Goal: Information Seeking & Learning: Check status

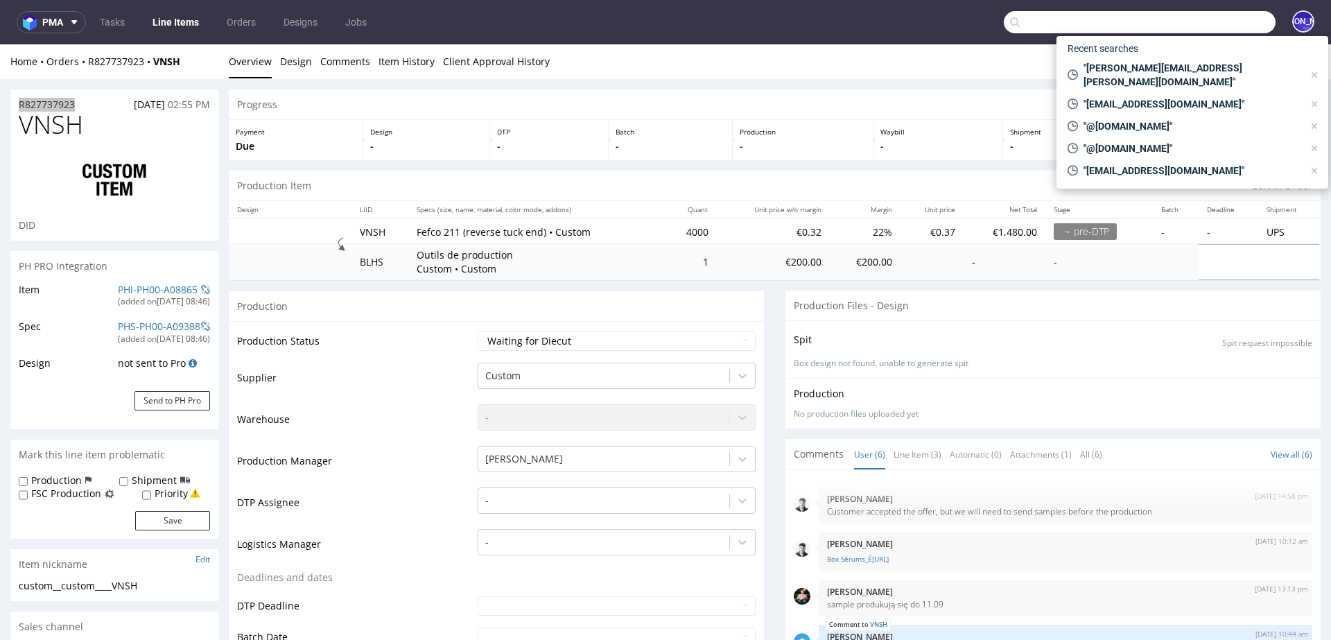
scroll to position [26, 0]
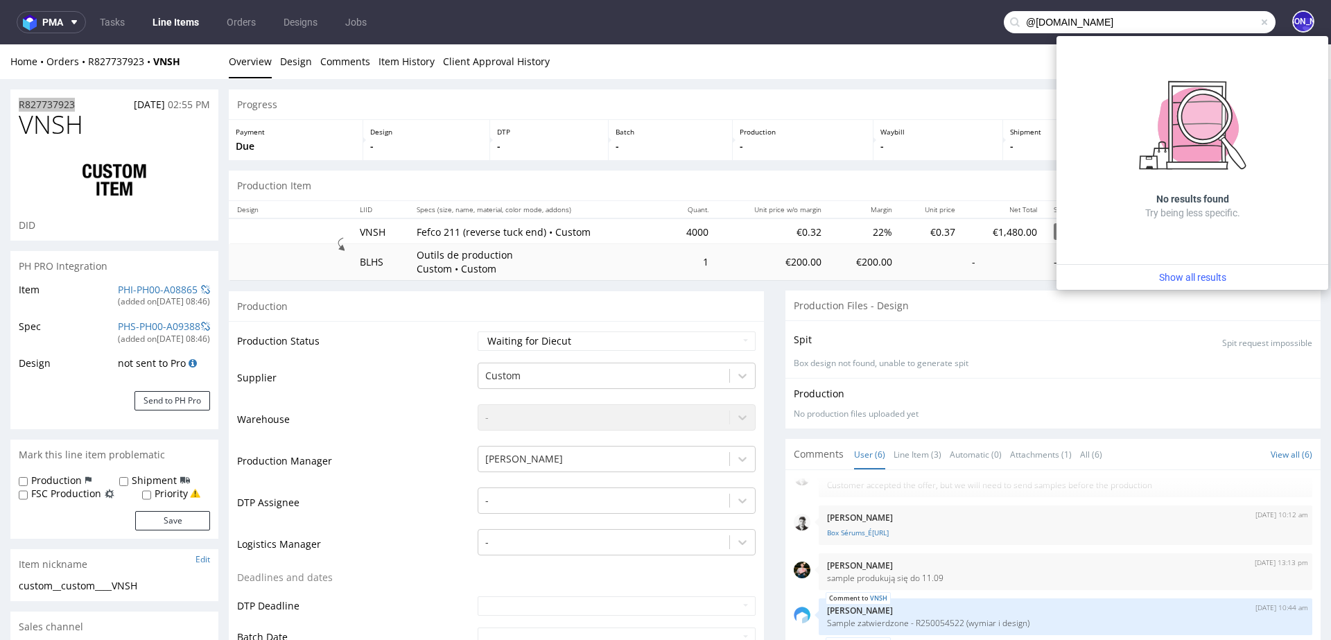
type input "@satisfyrunning.com"
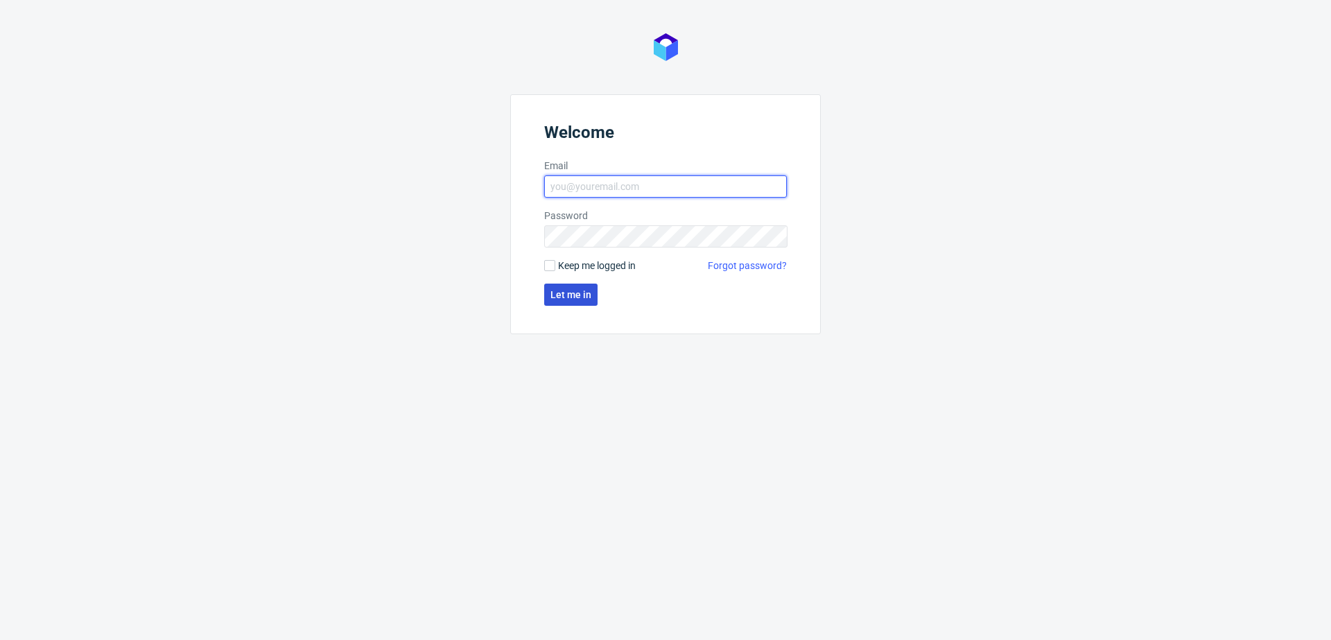
type input "[EMAIL_ADDRESS][DOMAIN_NAME]"
click at [573, 299] on span "Let me in" at bounding box center [570, 295] width 41 height 10
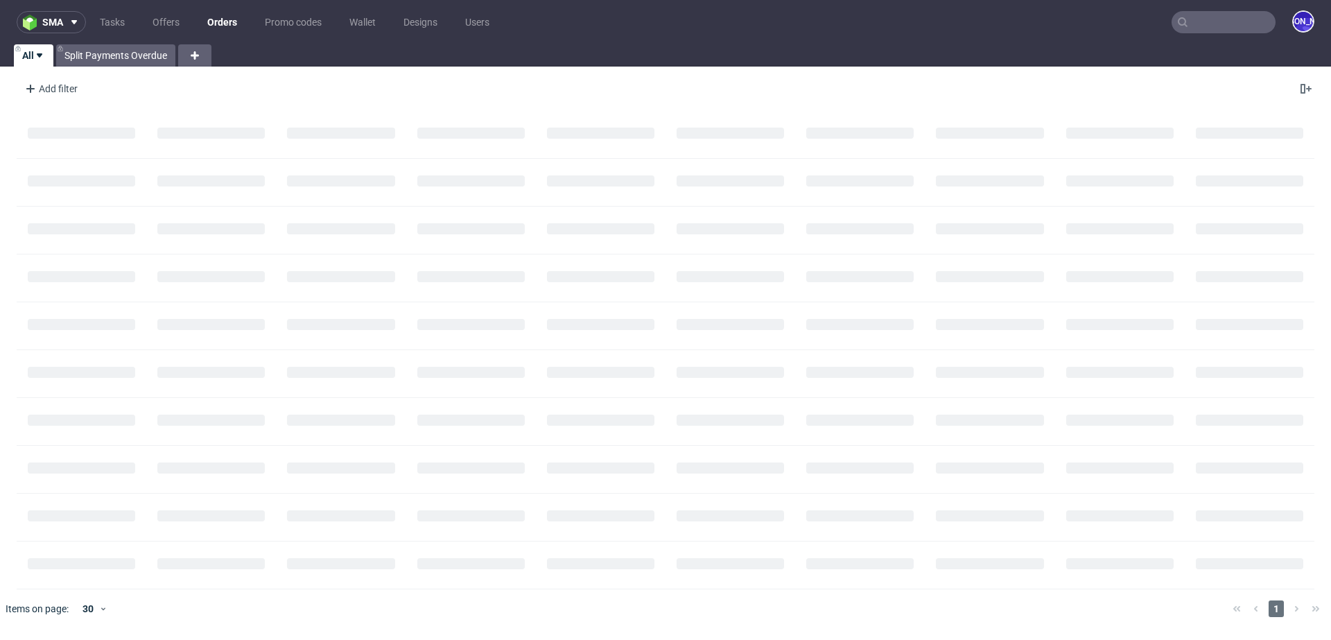
click at [1235, 19] on input "text" at bounding box center [1224, 22] width 104 height 22
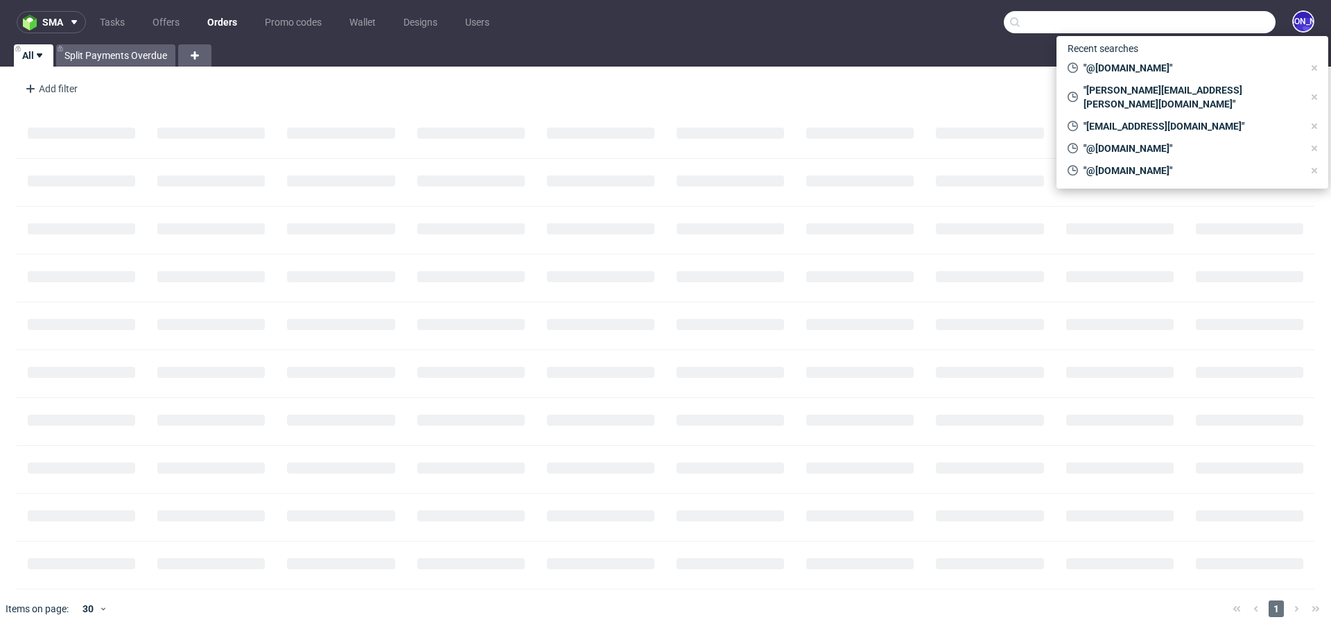
paste input "@[DOMAIN_NAME]"
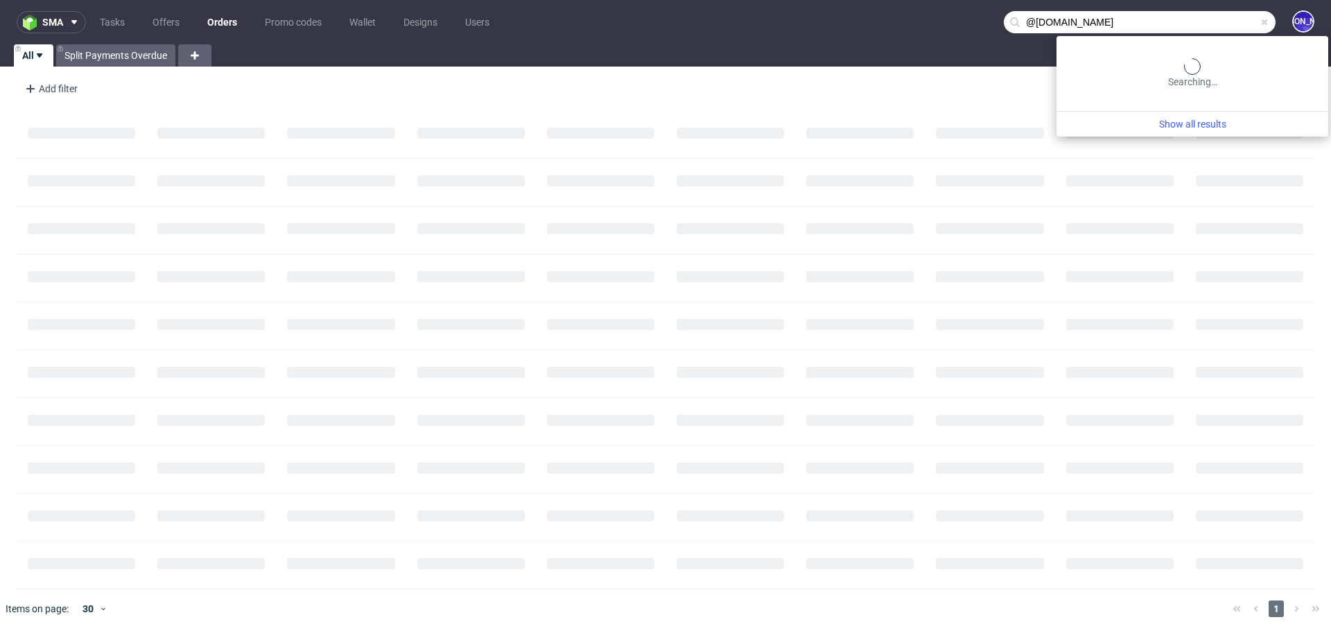
type input "@[DOMAIN_NAME]"
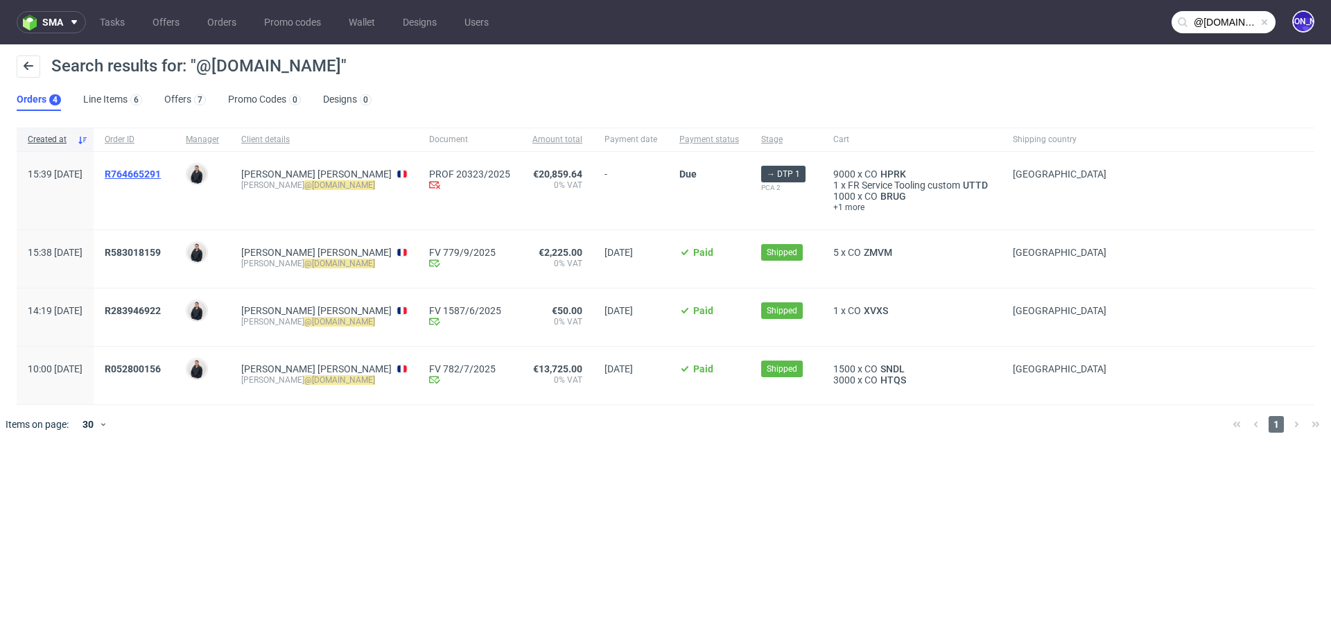
click at [161, 178] on span "R764665291" at bounding box center [133, 173] width 56 height 11
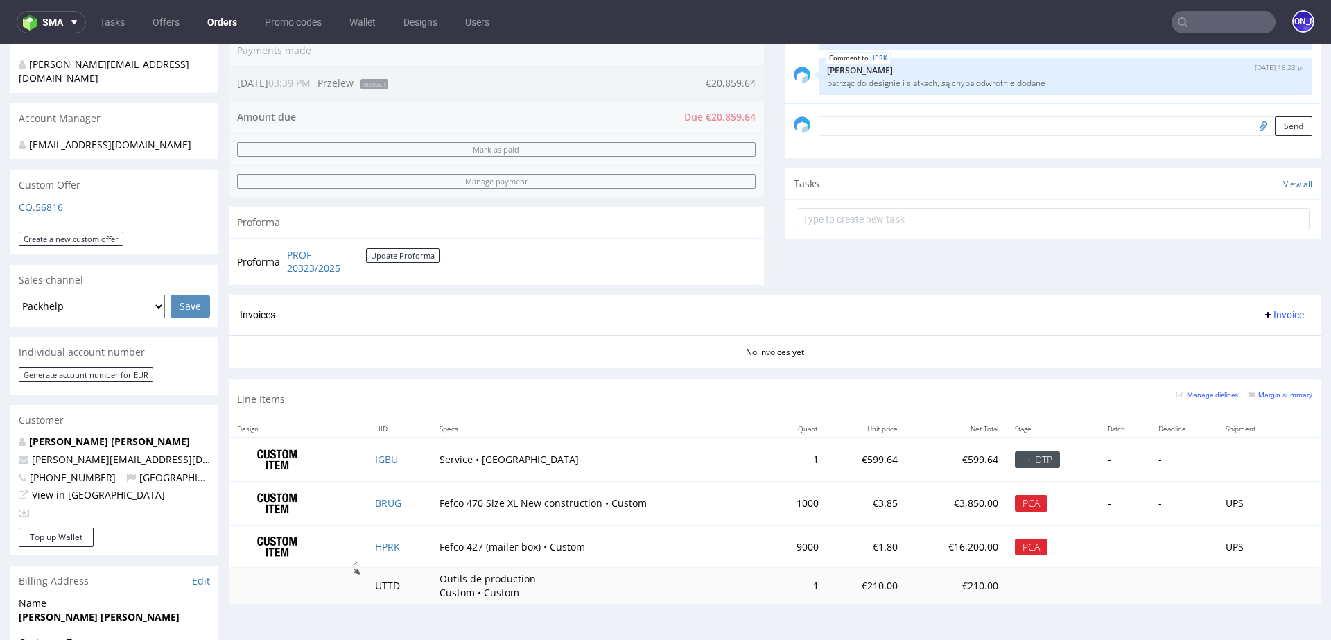
scroll to position [366, 0]
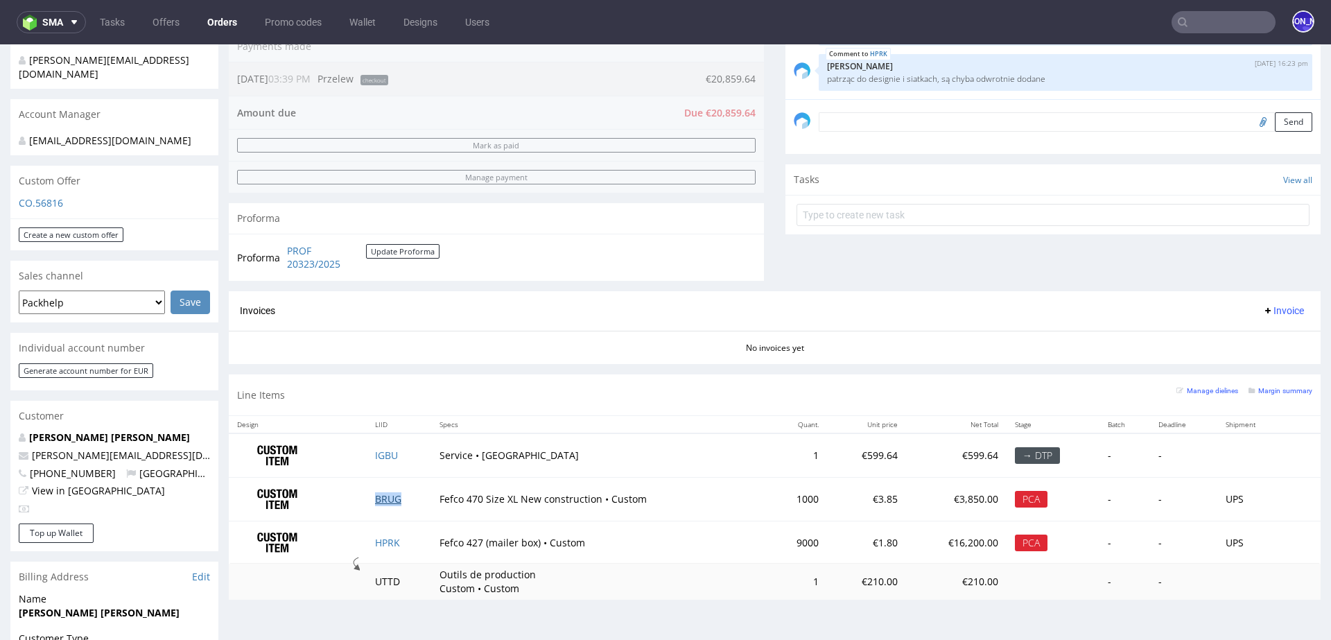
click at [378, 493] on link "BRUG" at bounding box center [388, 498] width 26 height 13
click at [381, 540] on link "HPRK" at bounding box center [387, 542] width 25 height 13
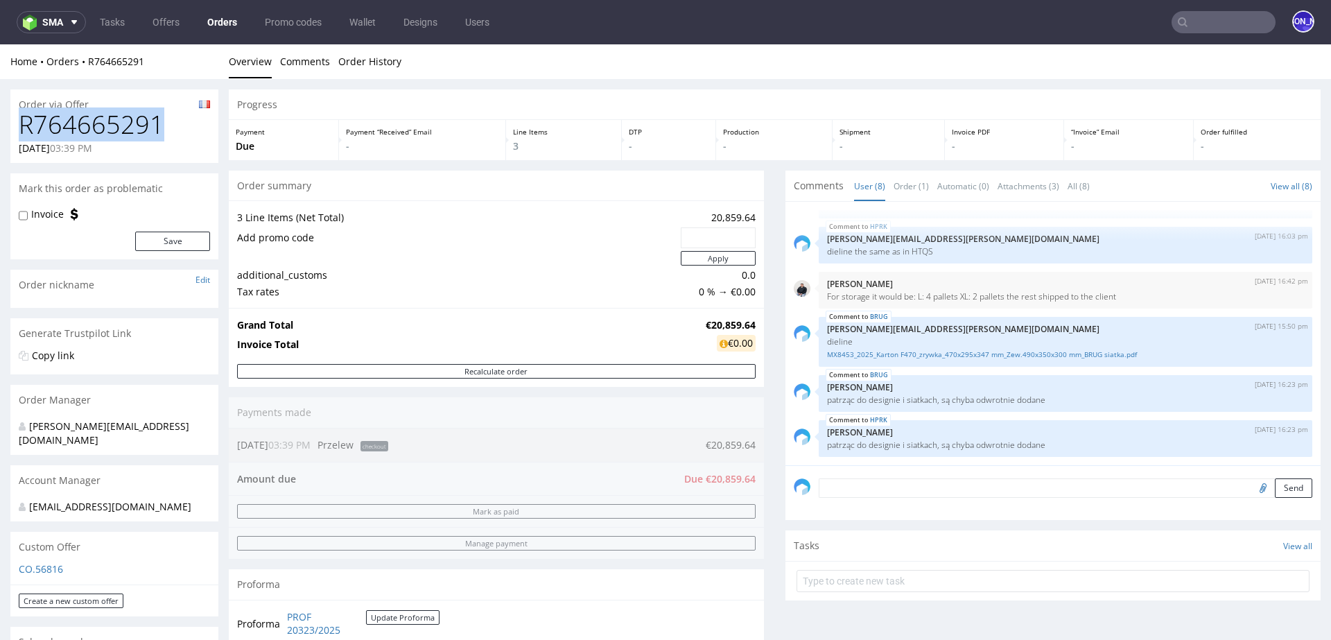
drag, startPoint x: 167, startPoint y: 134, endPoint x: 0, endPoint y: 134, distance: 167.1
copy h1 "R764665291"
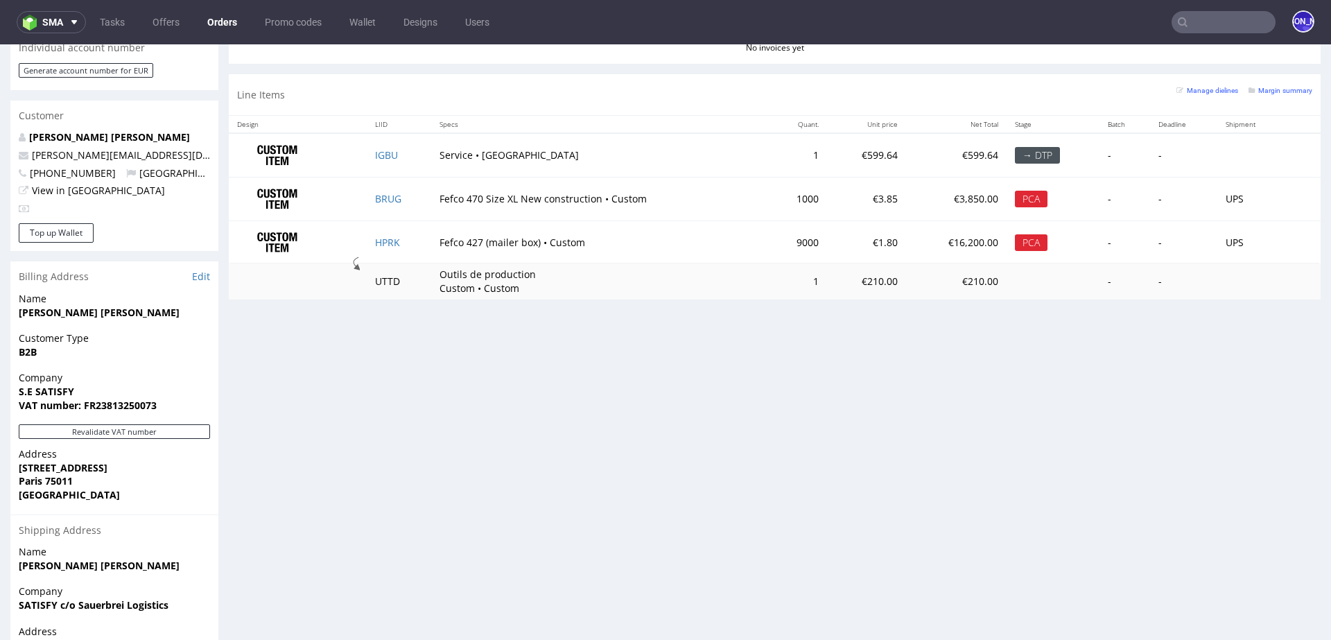
scroll to position [661, 0]
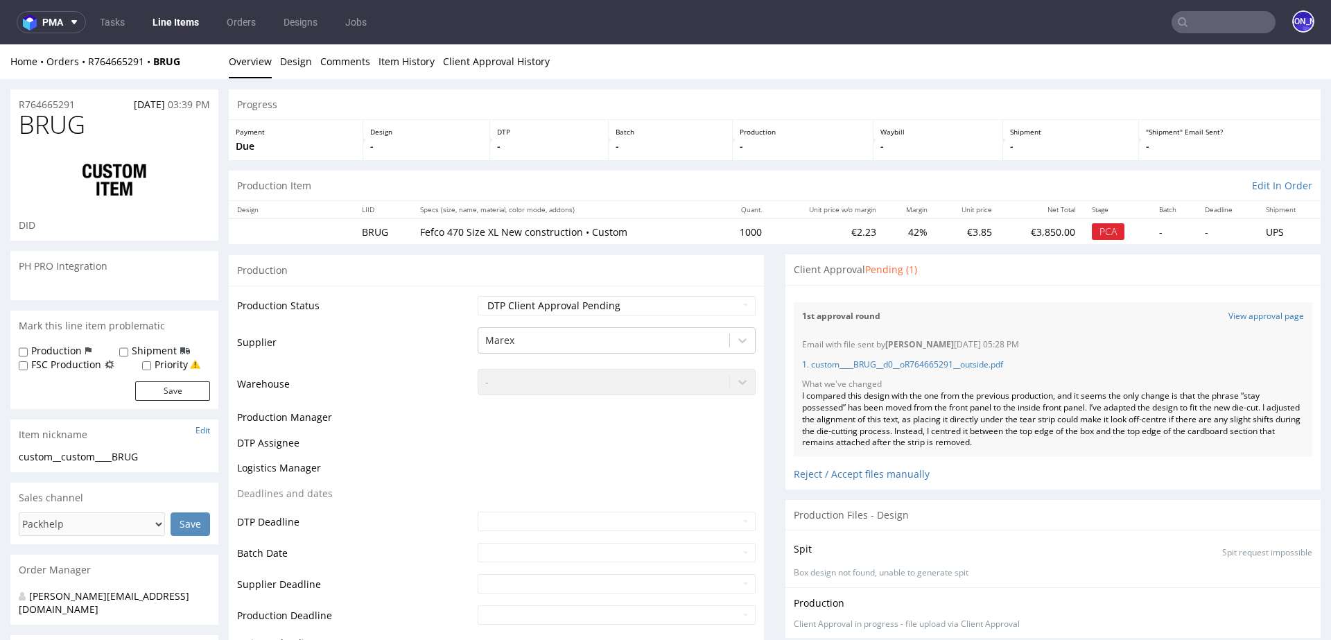
scroll to position [153, 0]
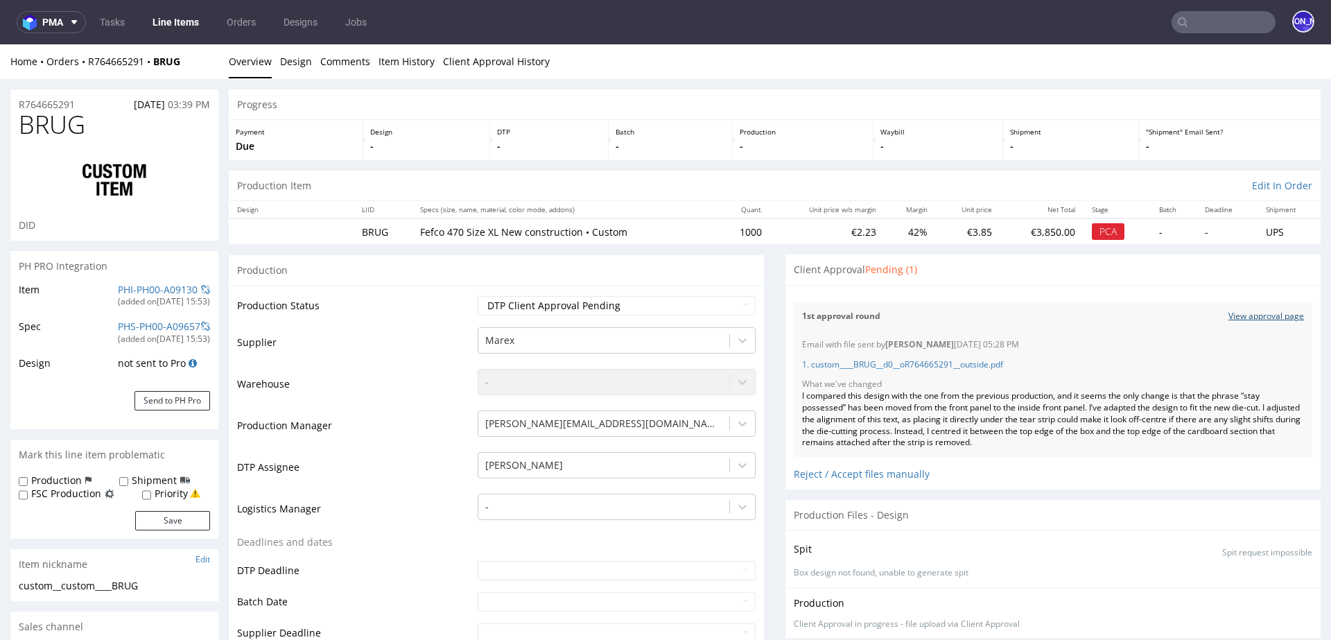
click at [1240, 314] on link "View approval page" at bounding box center [1267, 317] width 76 height 12
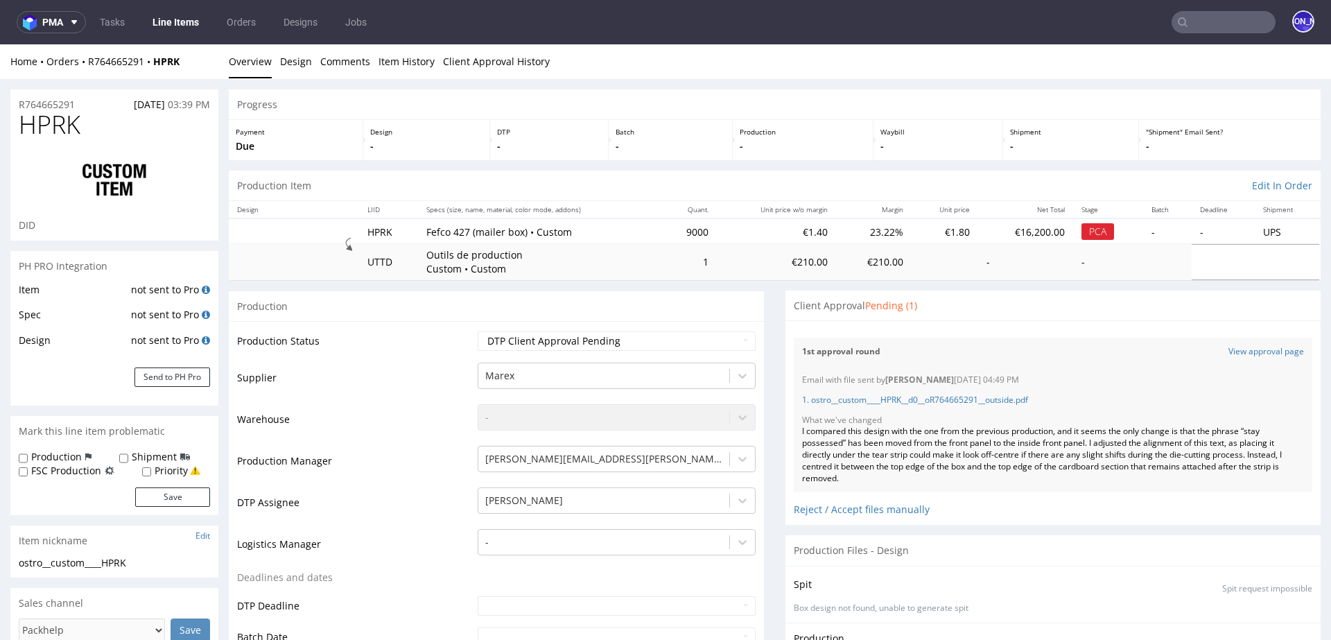
scroll to position [153, 0]
click at [1239, 349] on link "View approval page" at bounding box center [1267, 352] width 76 height 12
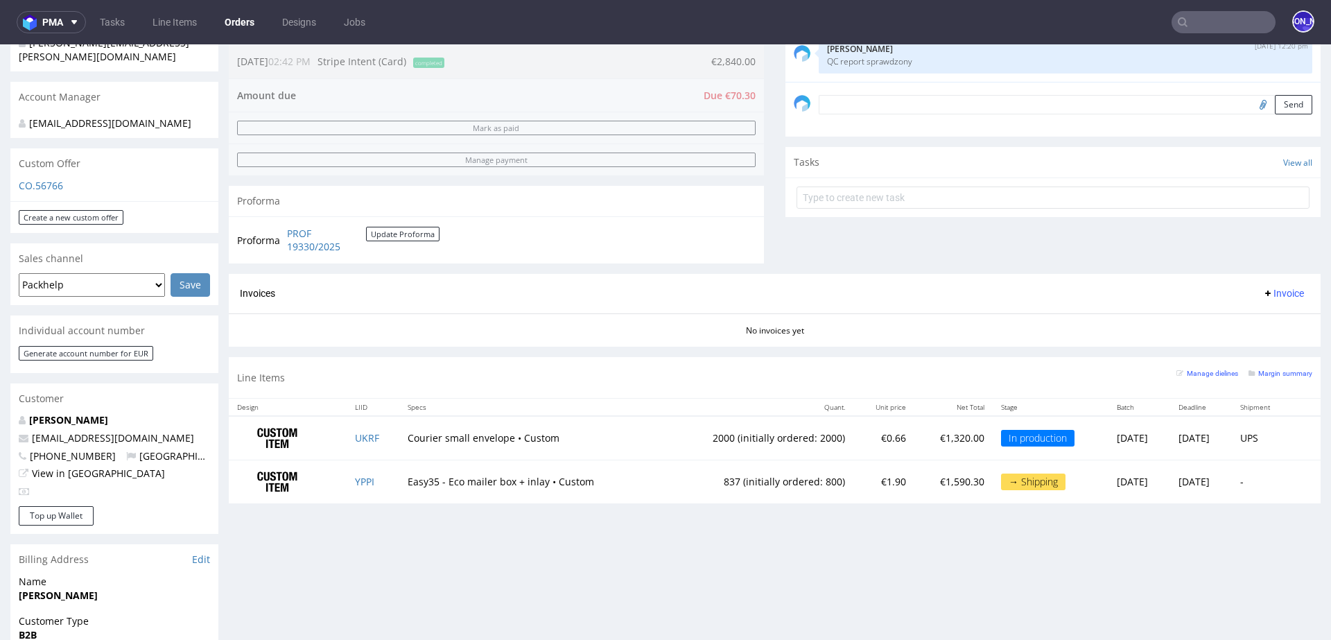
scroll to position [385, 0]
